Goal: Information Seeking & Learning: Learn about a topic

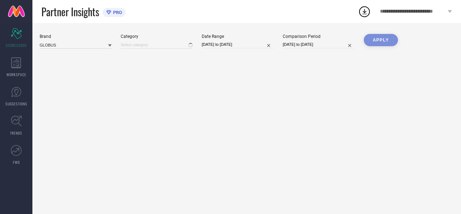
type input "All"
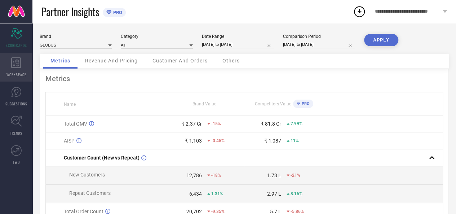
click at [9, 74] on span "WORKSPACE" at bounding box center [16, 74] width 20 height 5
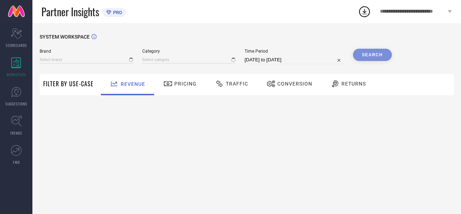
type input "GLOBUS"
type input "All"
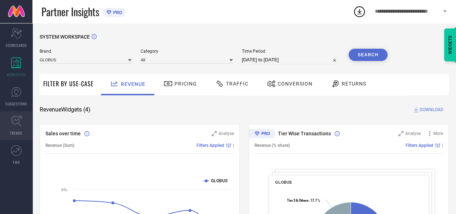
click at [17, 130] on span "TRENDS" at bounding box center [16, 132] width 12 height 5
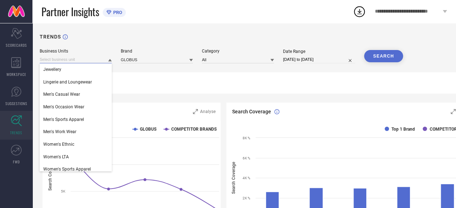
click at [82, 60] on input at bounding box center [76, 60] width 72 height 8
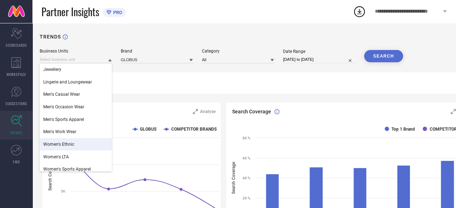
click at [72, 147] on span "Women's Ethnic" at bounding box center [58, 144] width 31 height 5
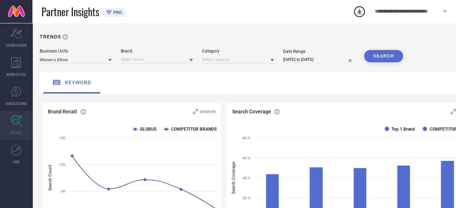
click at [398, 56] on button "SEARCH" at bounding box center [383, 56] width 39 height 12
click at [173, 61] on input at bounding box center [157, 60] width 72 height 8
click at [221, 39] on div "TRENDS" at bounding box center [261, 41] width 442 height 15
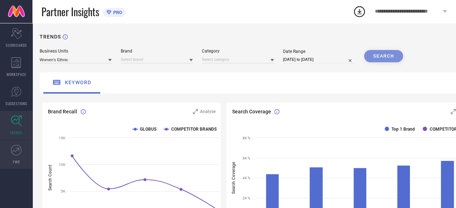
click at [19, 155] on icon at bounding box center [16, 150] width 11 height 11
